Goal: Navigation & Orientation: Find specific page/section

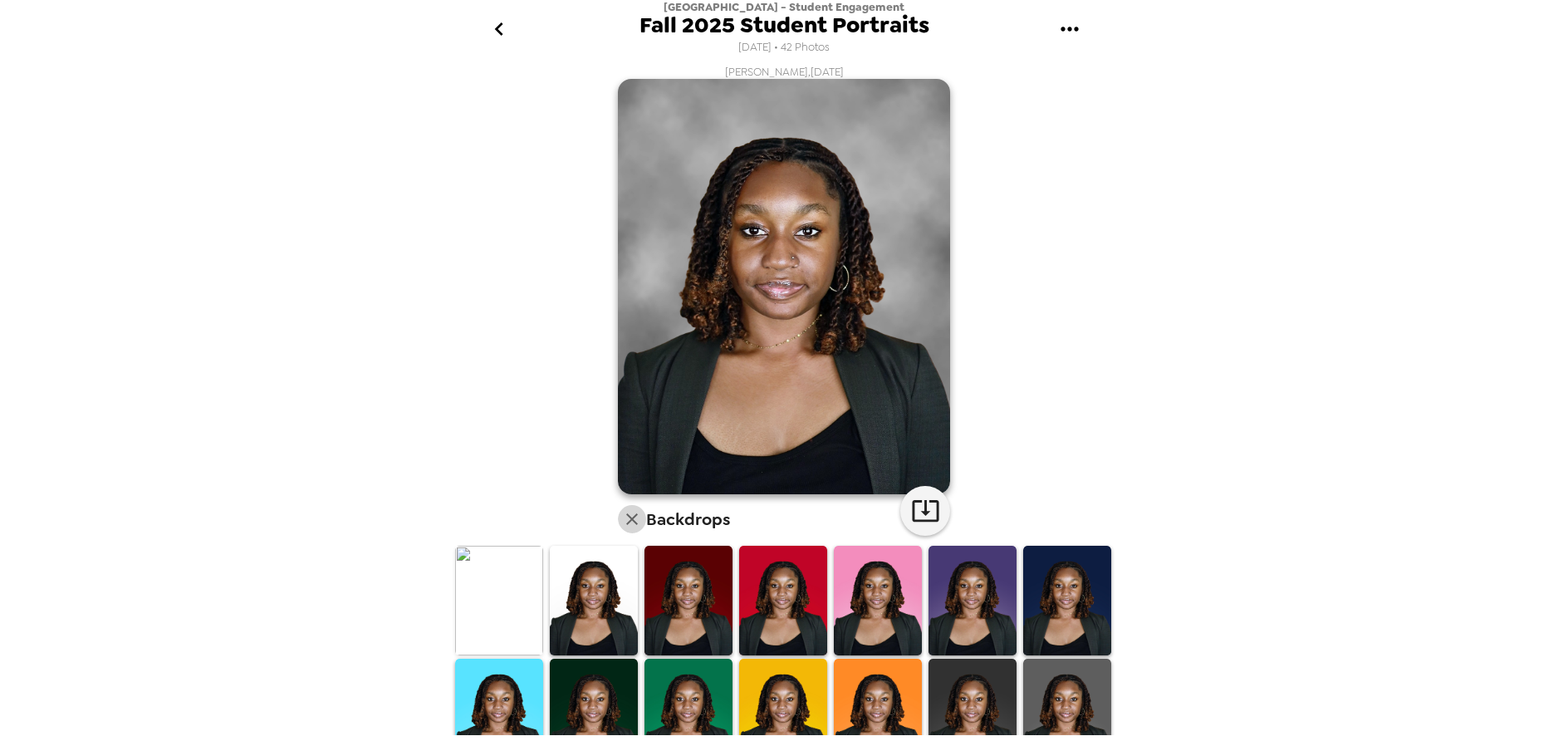
click at [625, 513] on icon "button" at bounding box center [632, 519] width 20 height 20
click at [494, 36] on icon "go back" at bounding box center [499, 29] width 27 height 27
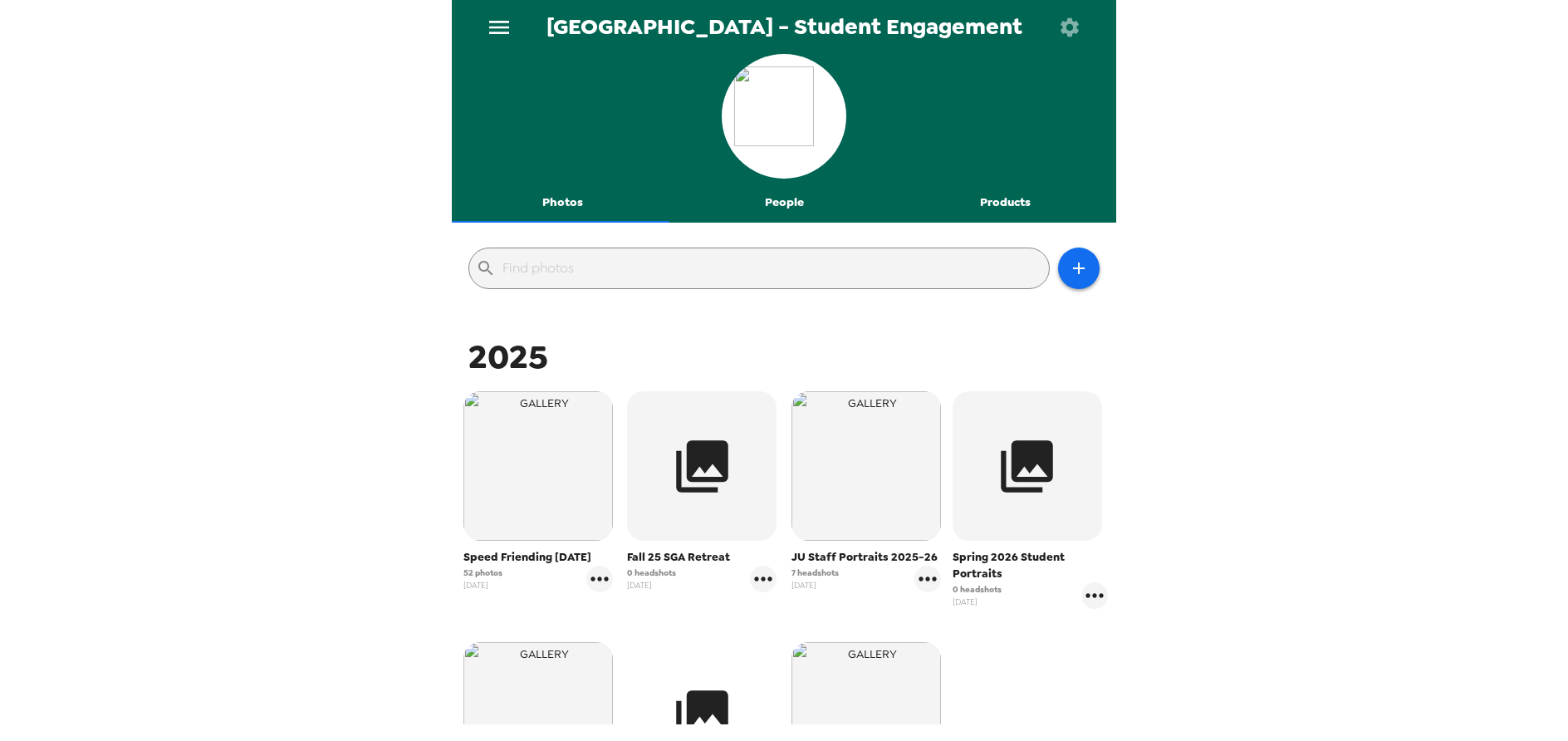
scroll to position [249, 0]
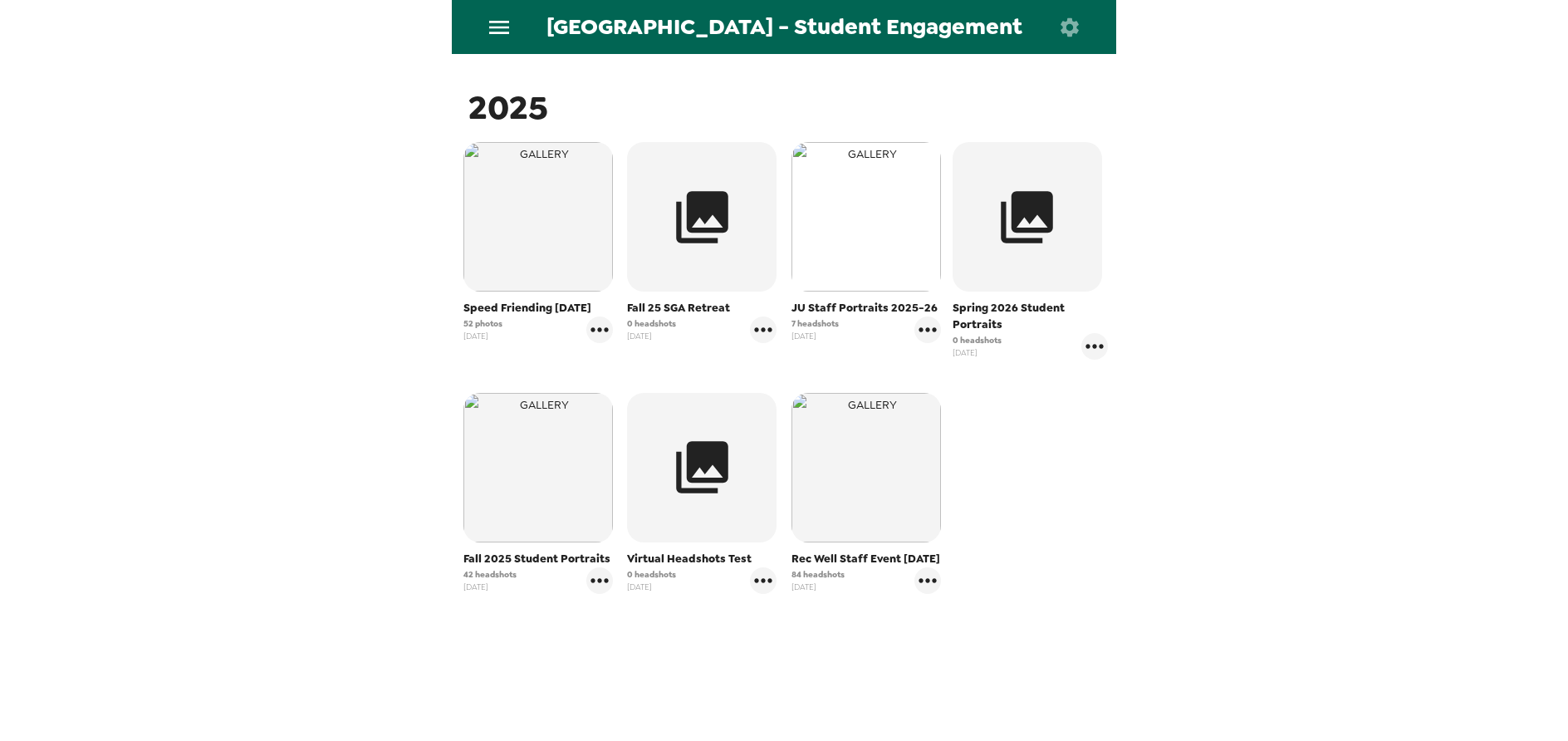
click at [862, 245] on img "button" at bounding box center [867, 216] width 150 height 150
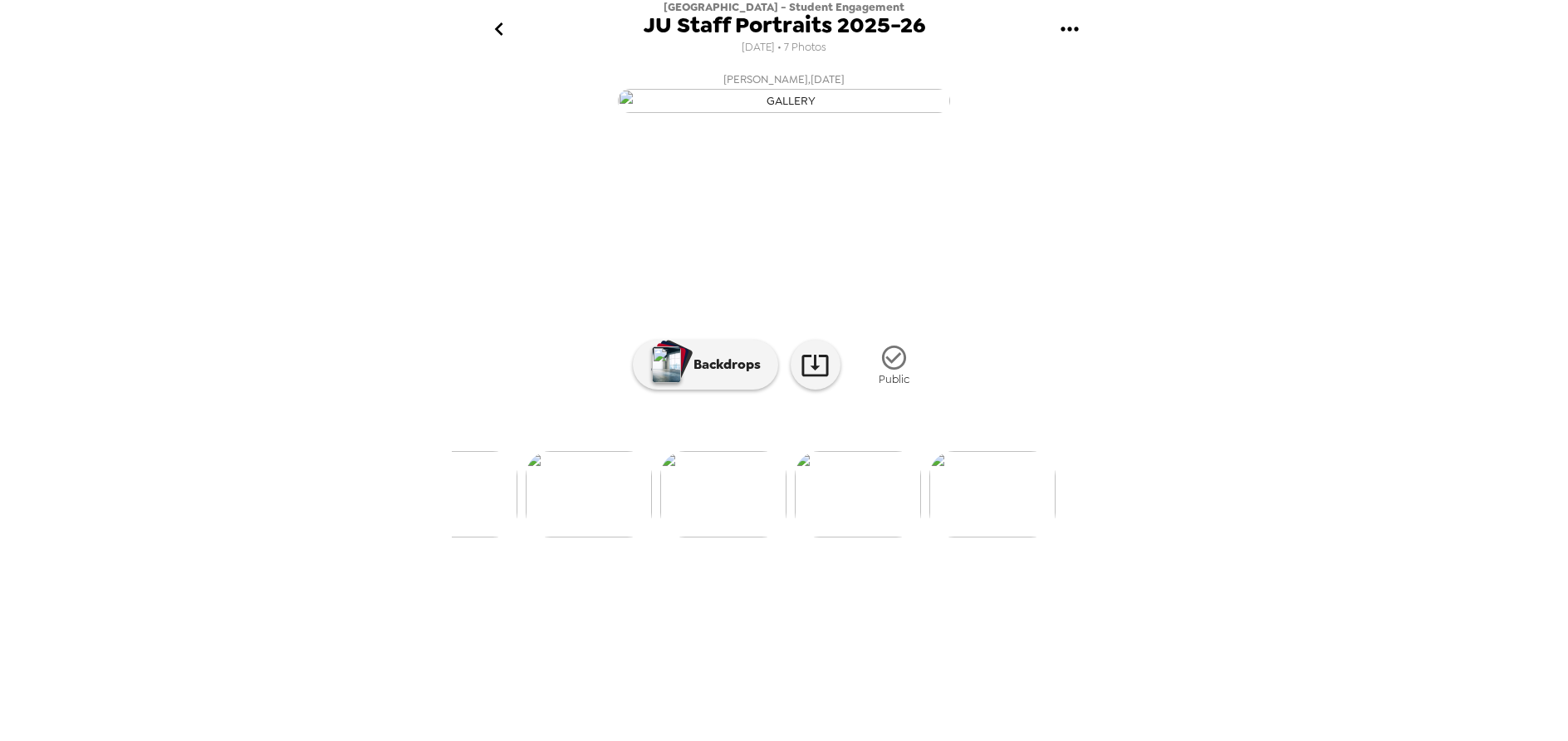
scroll to position [0, 601]
click at [488, 33] on icon "go back" at bounding box center [499, 29] width 27 height 27
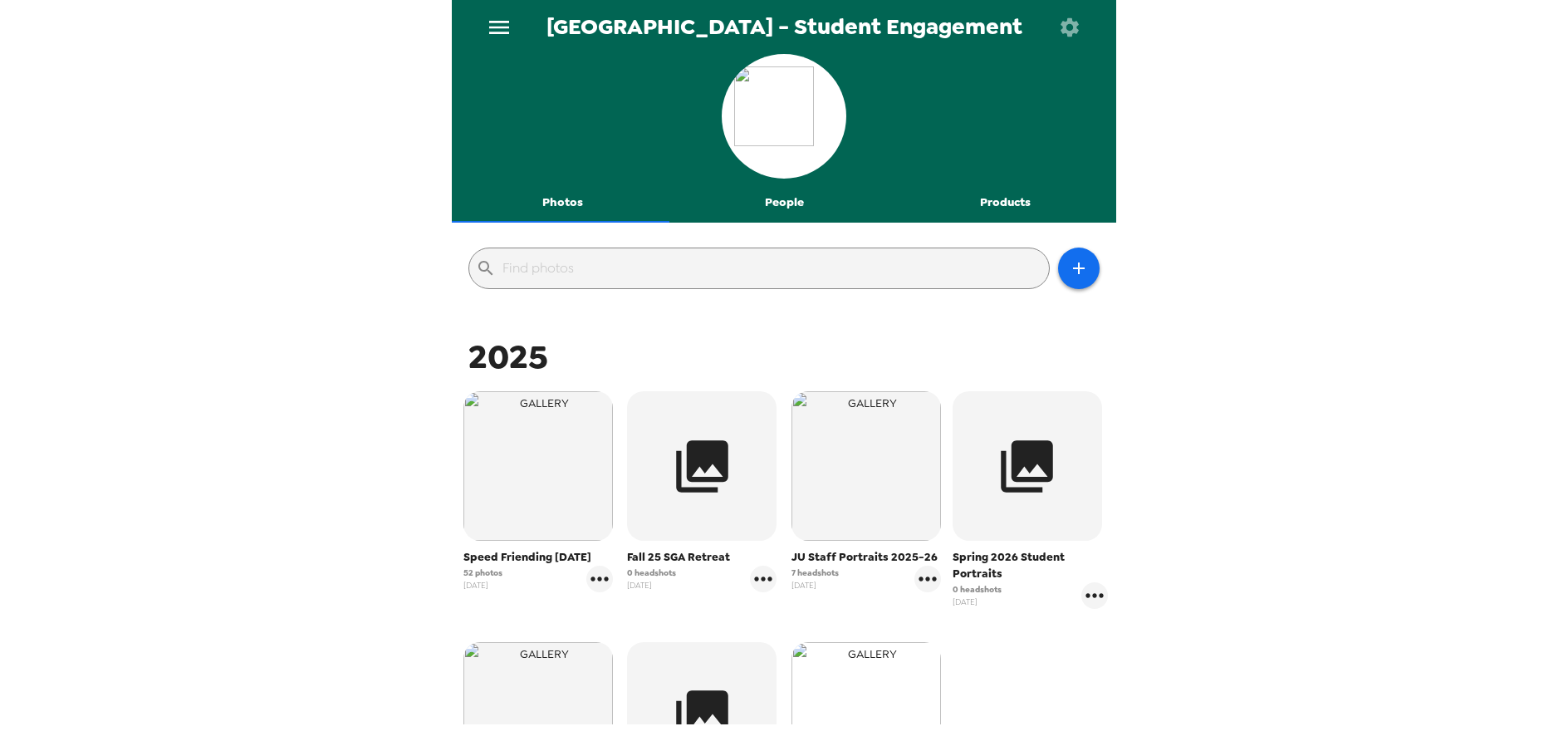
scroll to position [285, 0]
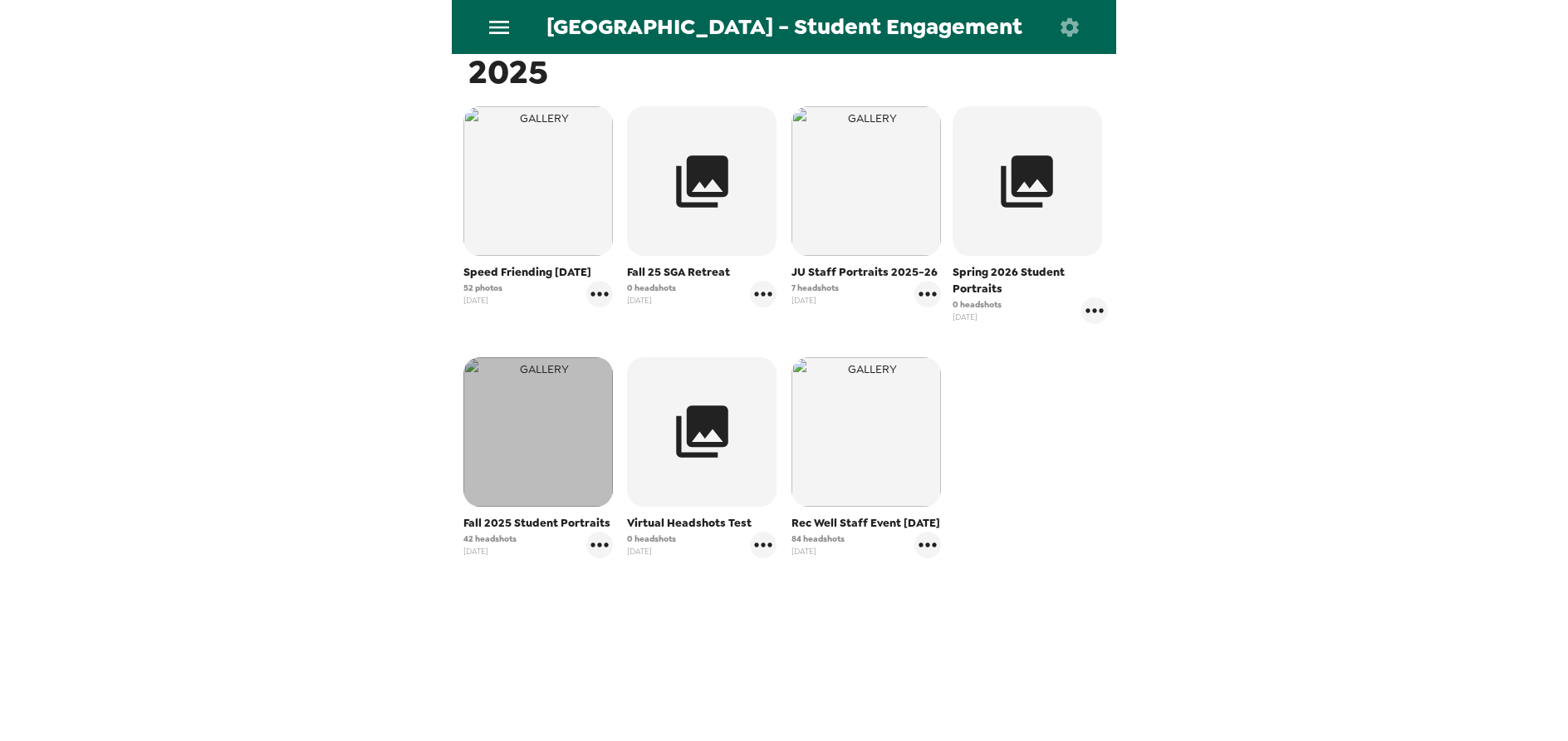
click at [525, 435] on img "button" at bounding box center [538, 432] width 150 height 150
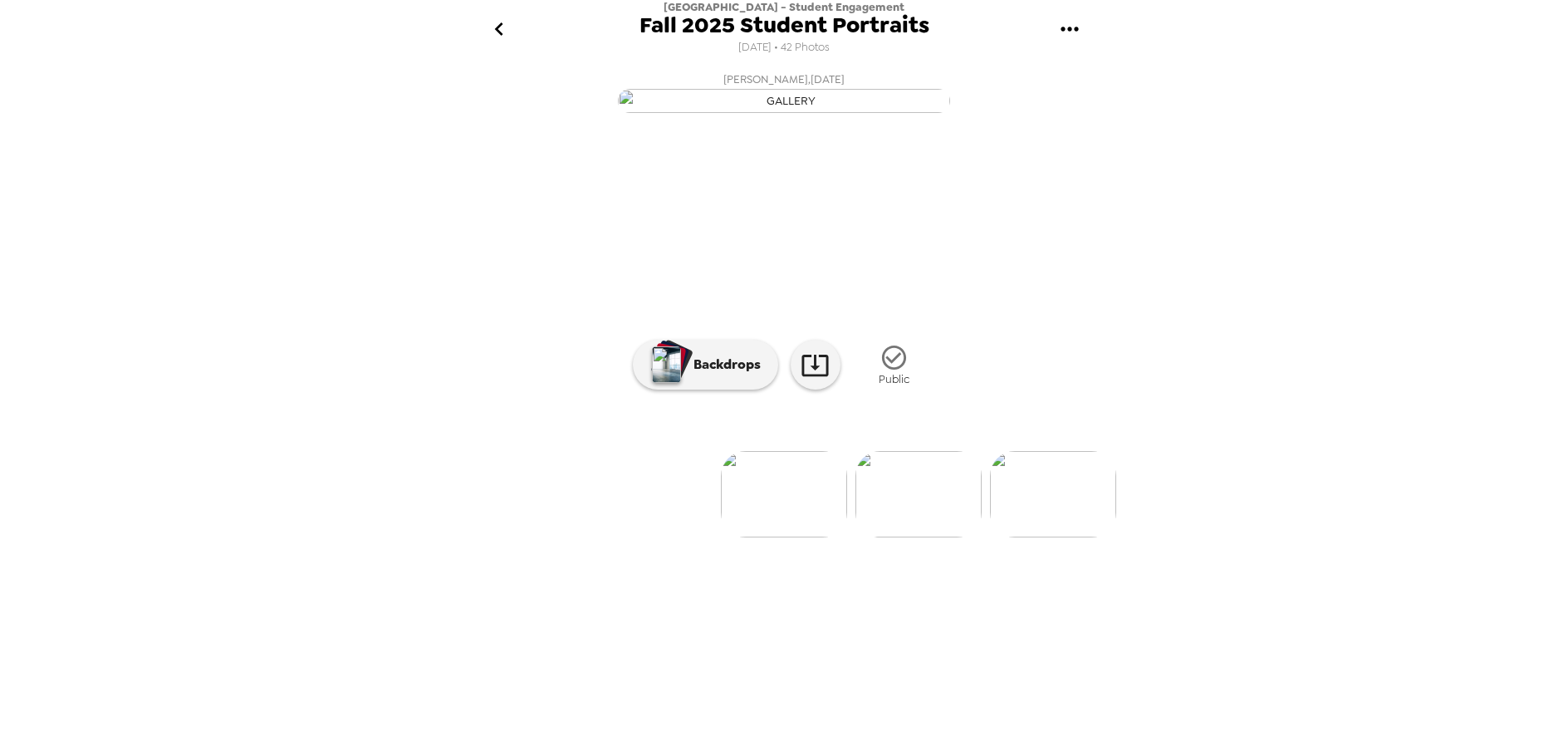
click at [502, 35] on icon "go back" at bounding box center [499, 29] width 27 height 27
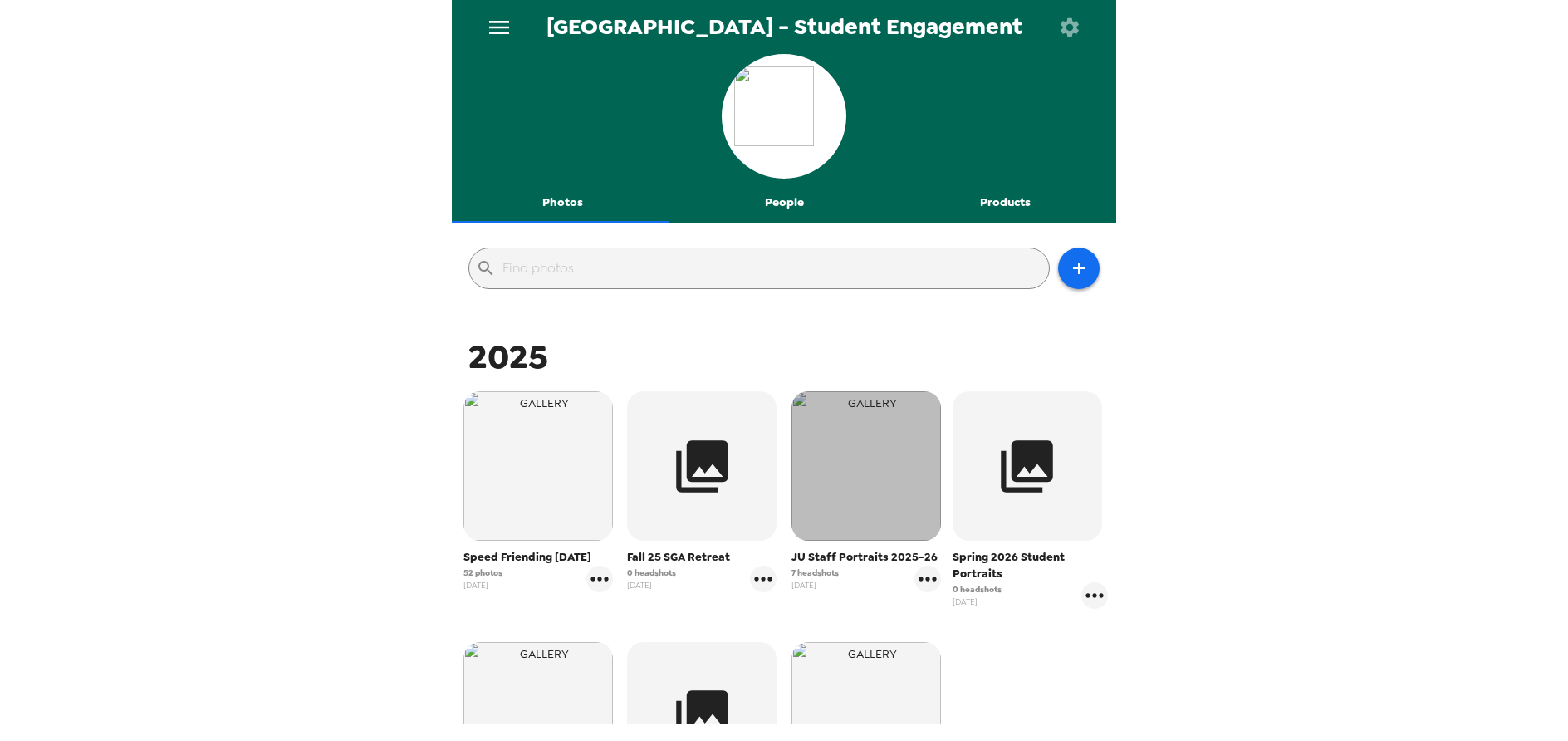
click at [853, 466] on img "button" at bounding box center [867, 466] width 150 height 150
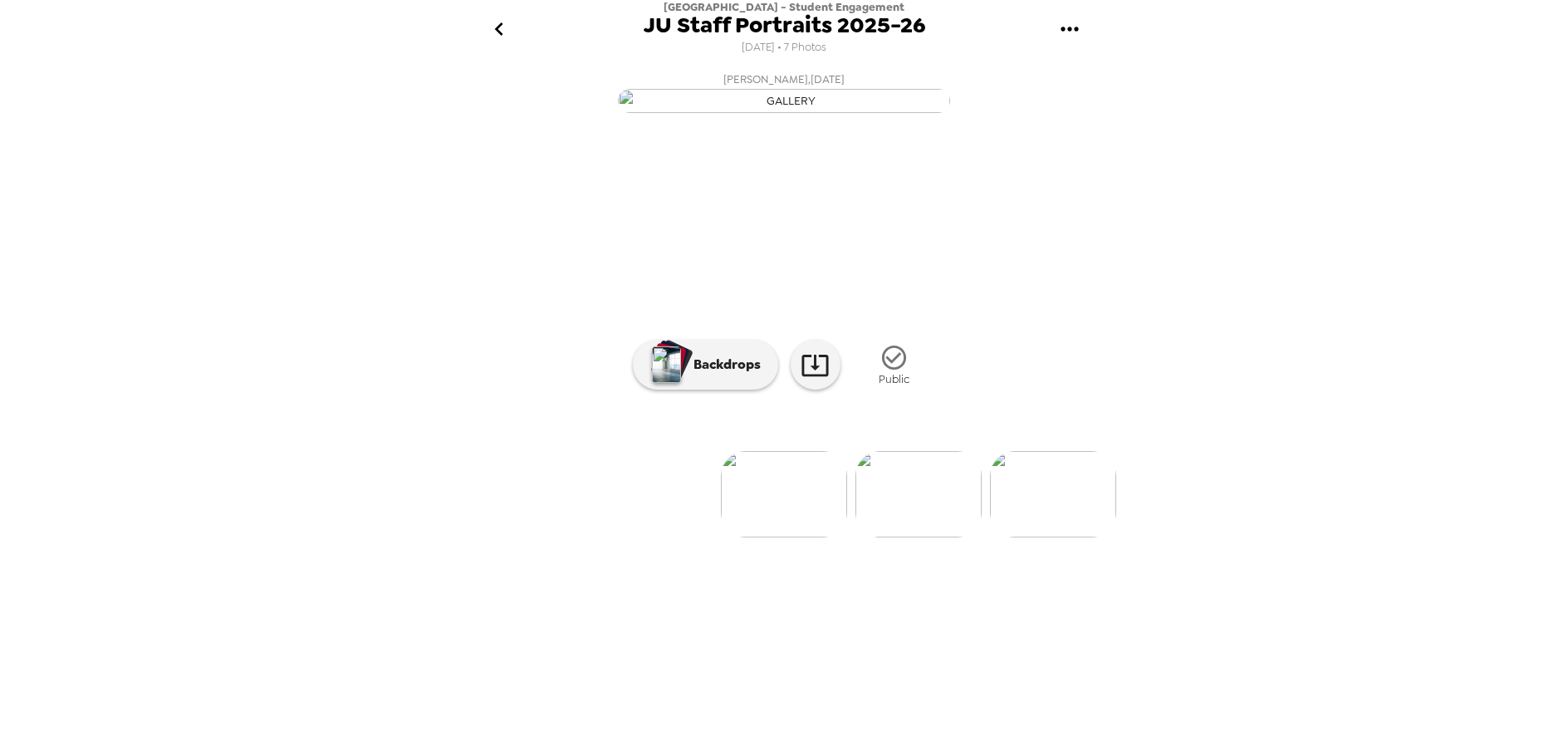
click at [510, 29] on icon "go back" at bounding box center [499, 29] width 27 height 27
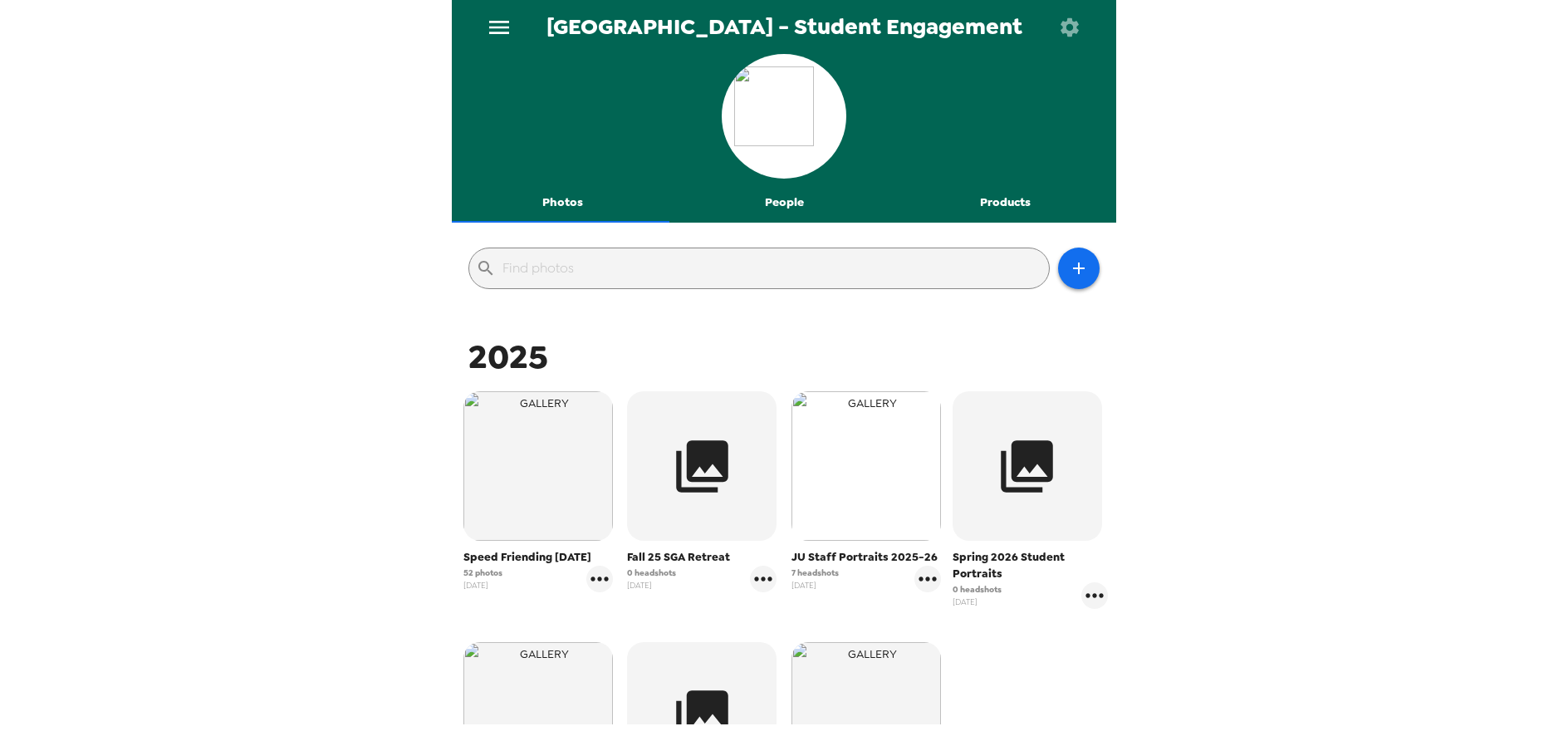
scroll to position [166, 0]
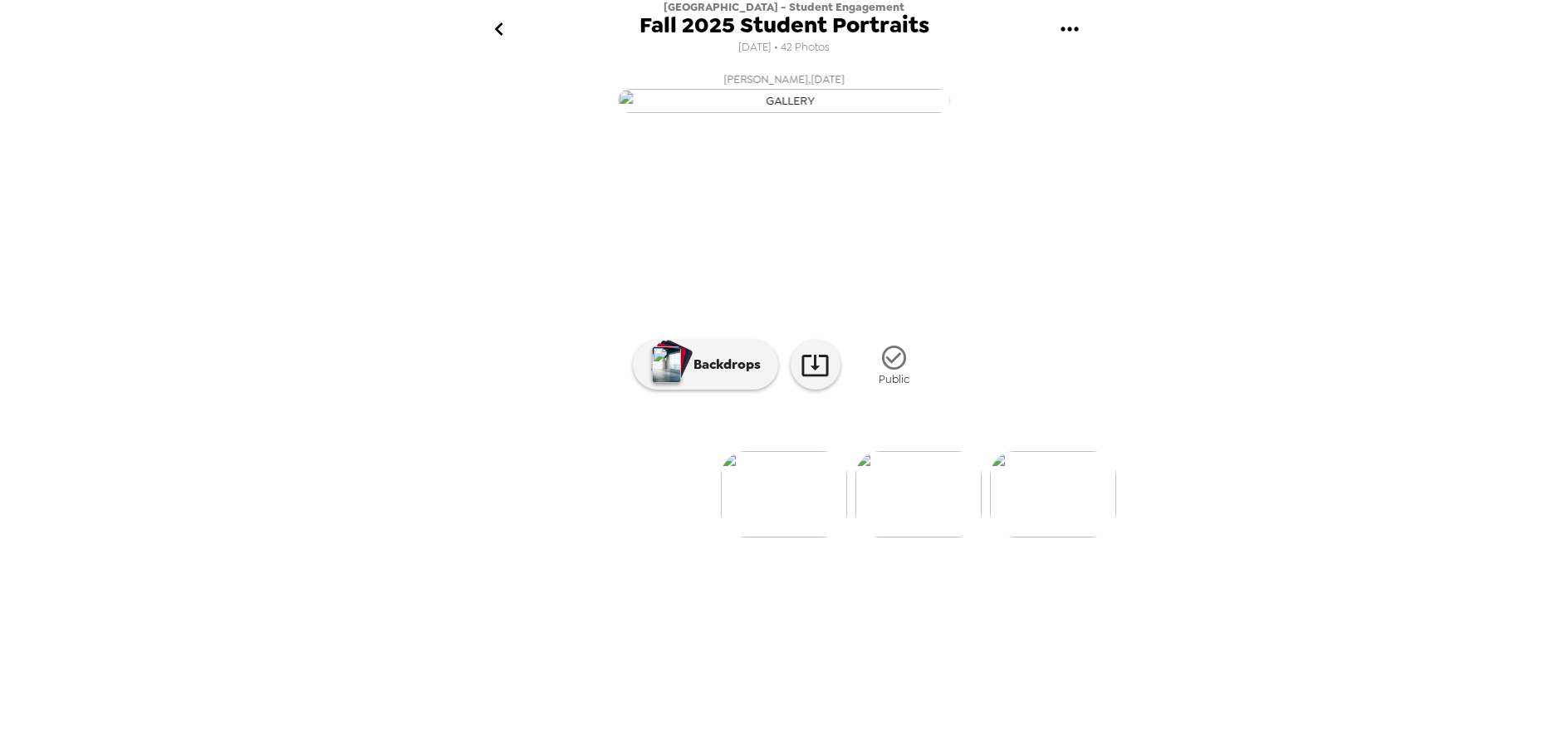
click at [677, 537] on li at bounding box center [649, 493] width 127 height 86
click at [505, 30] on icon "go back" at bounding box center [499, 29] width 27 height 27
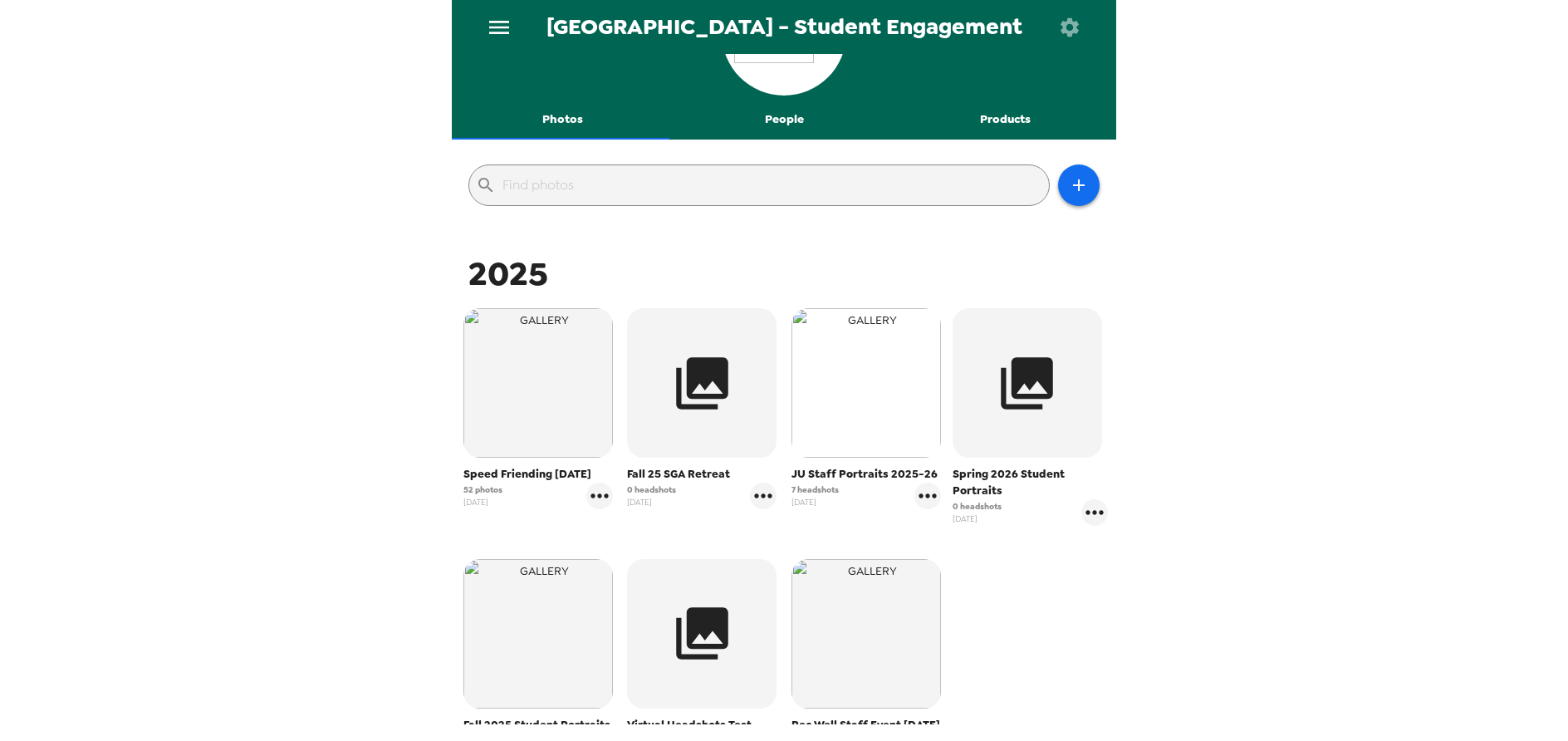
scroll to position [166, 0]
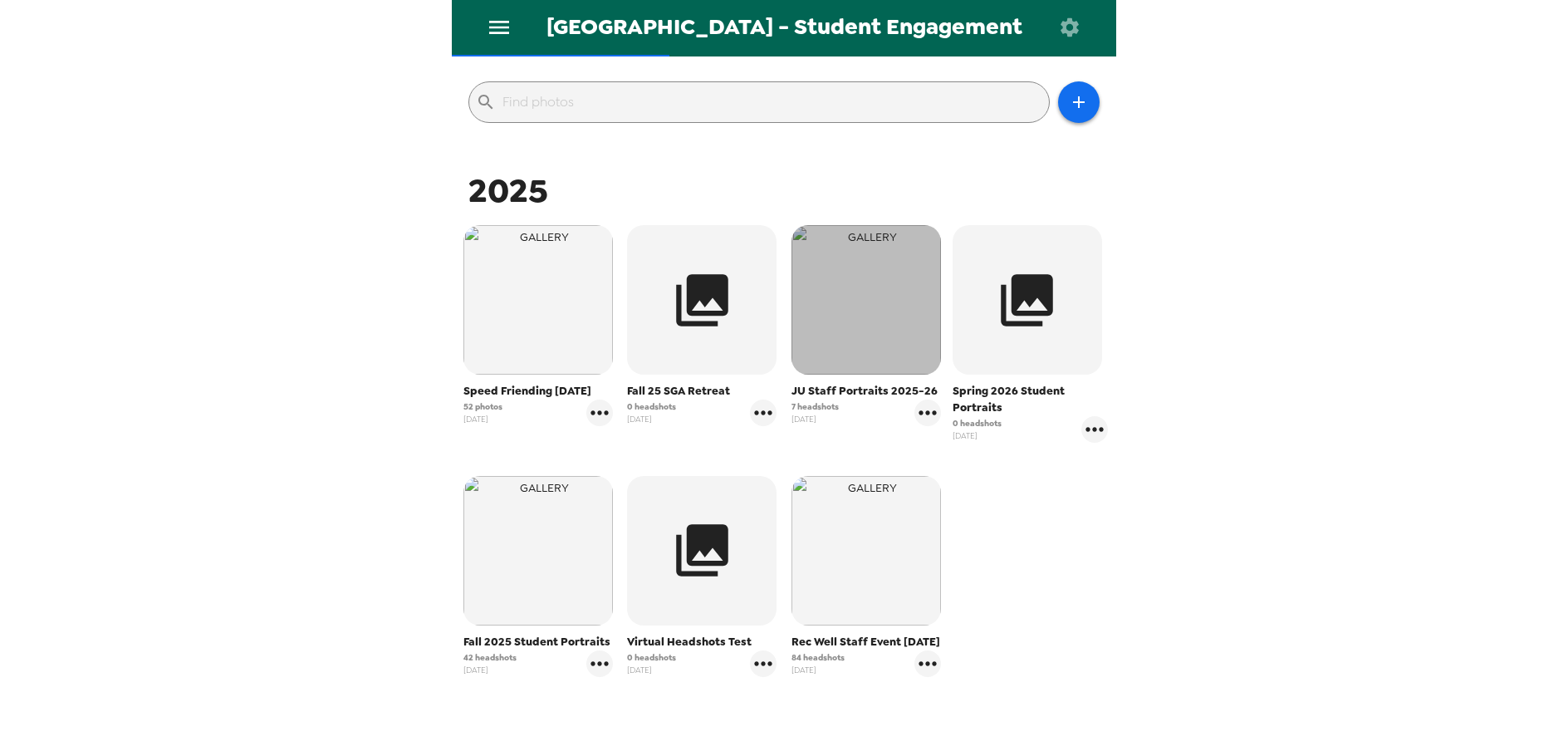
click at [834, 339] on img "button" at bounding box center [867, 300] width 150 height 150
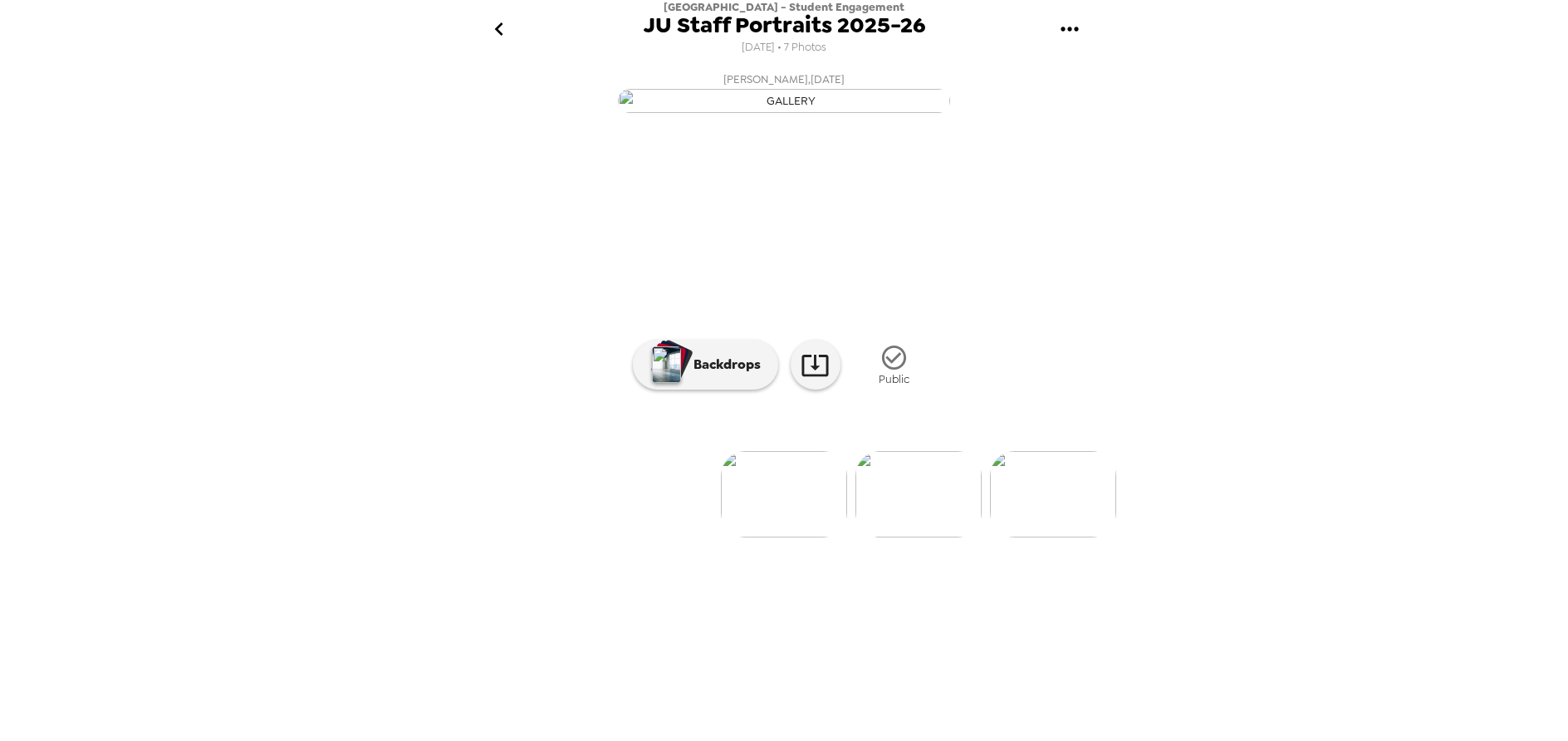
click at [629, 537] on li at bounding box center [649, 493] width 127 height 86
click at [502, 41] on icon "go back" at bounding box center [499, 29] width 27 height 27
